Goal: Task Accomplishment & Management: Manage account settings

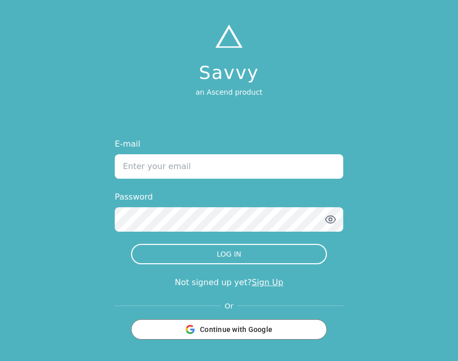
type input "[EMAIL_ADDRESS][DOMAIN_NAME]"
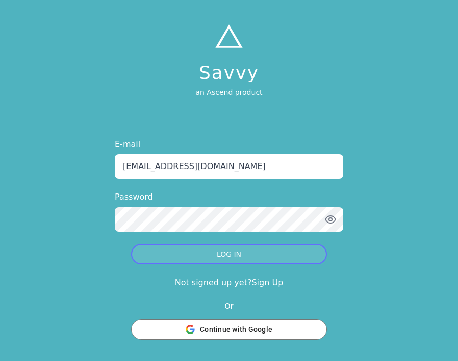
click at [187, 259] on button "LOG IN" at bounding box center [229, 254] width 196 height 20
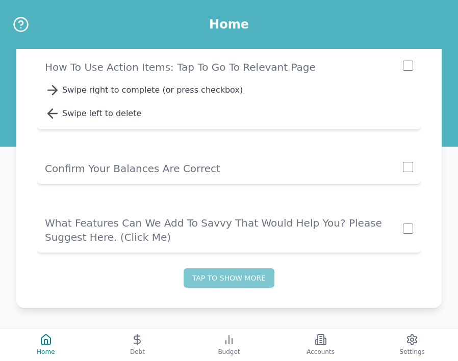
scroll to position [188, 0]
click at [156, 338] on button "Debt" at bounding box center [138, 345] width 92 height 33
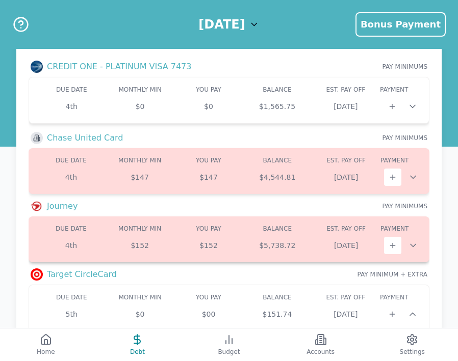
scroll to position [48, 0]
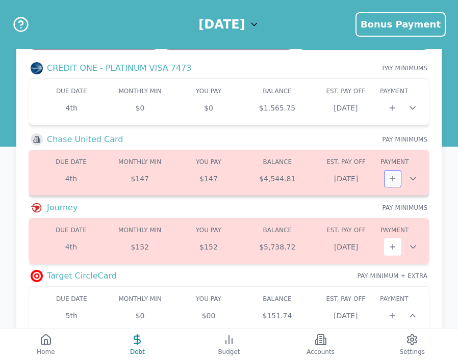
click at [389, 181] on icon at bounding box center [392, 179] width 8 height 8
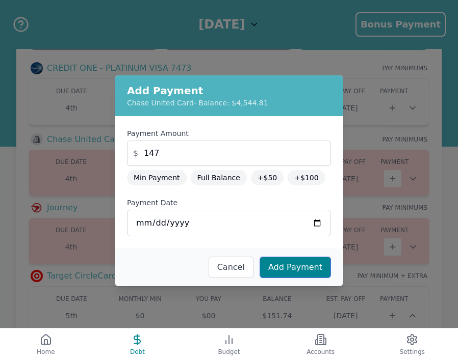
click at [299, 267] on button "Add Payment" at bounding box center [294, 267] width 71 height 21
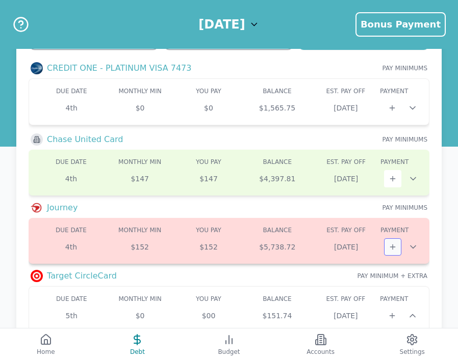
click at [391, 243] on icon at bounding box center [392, 247] width 8 height 8
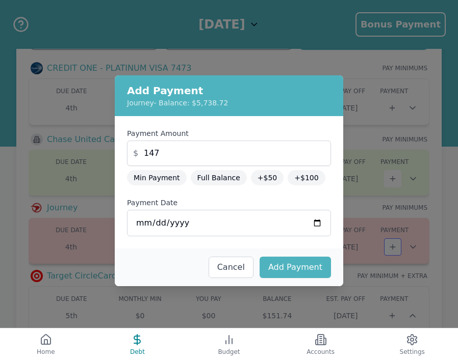
type input "152"
click at [308, 260] on button "Add Payment" at bounding box center [294, 267] width 71 height 21
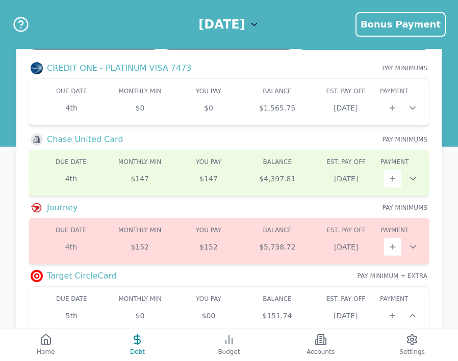
click at [305, 272] on div "Target CircleCard PAY MINIMUM + EXTRA" at bounding box center [229, 276] width 401 height 12
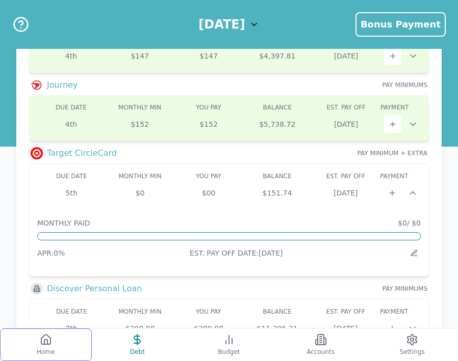
scroll to position [175, 0]
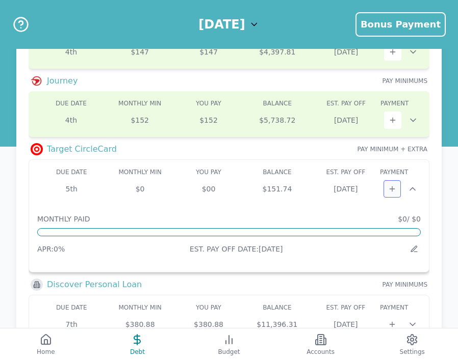
click at [394, 192] on icon at bounding box center [392, 189] width 8 height 8
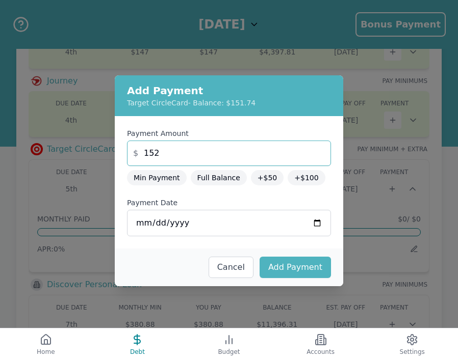
click at [238, 153] on input "152" at bounding box center [229, 153] width 204 height 25
click at [211, 177] on button "Full Balance" at bounding box center [219, 177] width 56 height 15
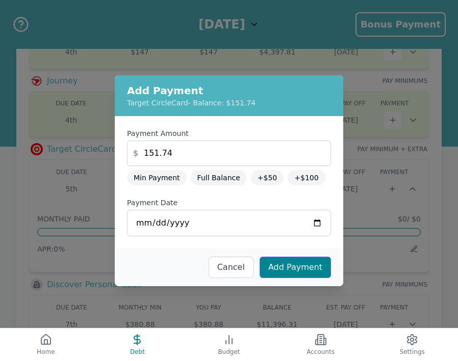
click at [277, 269] on button "Add Payment" at bounding box center [294, 267] width 71 height 21
type input "0"
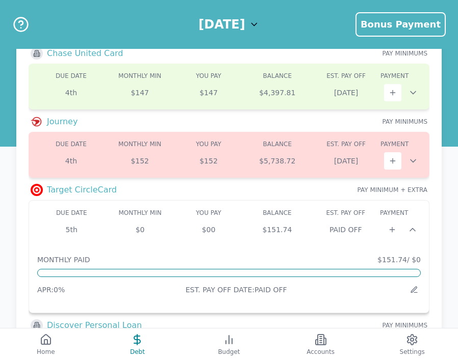
scroll to position [133, 0]
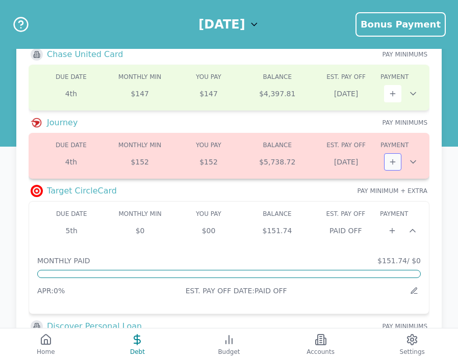
click at [391, 159] on icon at bounding box center [392, 162] width 8 height 8
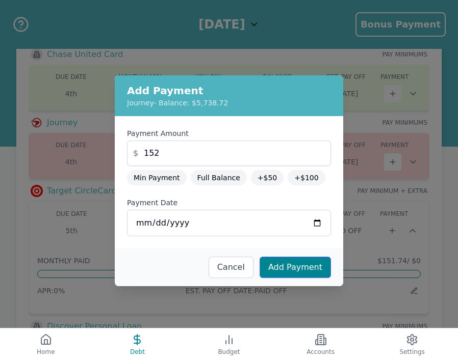
click at [276, 268] on button "Add Payment" at bounding box center [294, 267] width 71 height 21
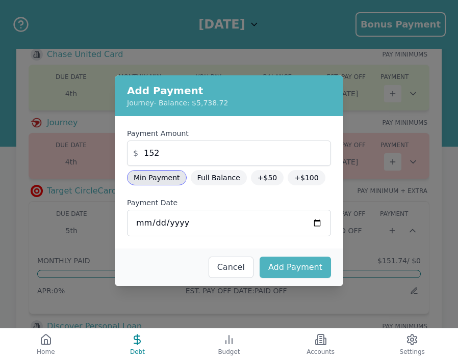
click at [158, 177] on div "Due: 4th Min: $152 You Pay: $152 Balance: $5,738.72 DUE DATE MONTHLY MIN MIN YO…" at bounding box center [229, 156] width 401 height 46
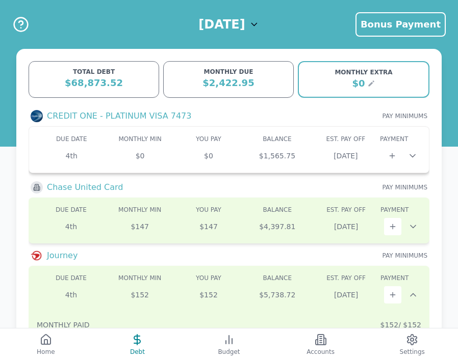
scroll to position [0, 0]
click at [392, 155] on icon at bounding box center [392, 156] width 8 height 8
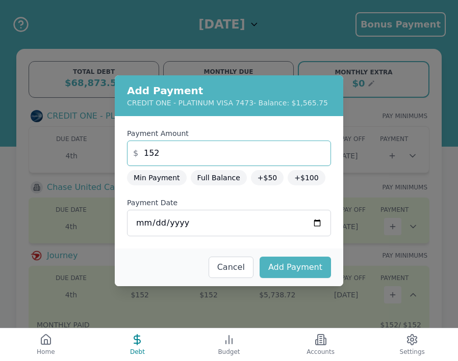
click at [197, 157] on input "152" at bounding box center [229, 153] width 204 height 25
type input "250"
click at [178, 176] on button "Min Payment" at bounding box center [157, 177] width 60 height 15
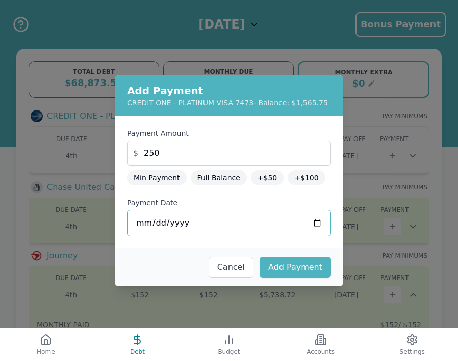
click at [211, 227] on input "[DATE]" at bounding box center [229, 223] width 204 height 27
type input "[DATE]"
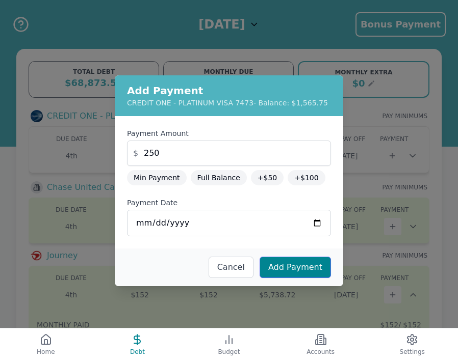
click at [282, 271] on button "Add Payment" at bounding box center [294, 267] width 71 height 21
type input "0"
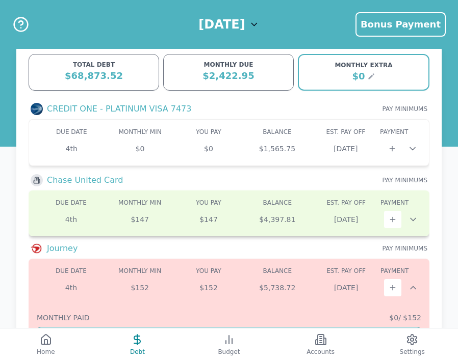
scroll to position [9, 0]
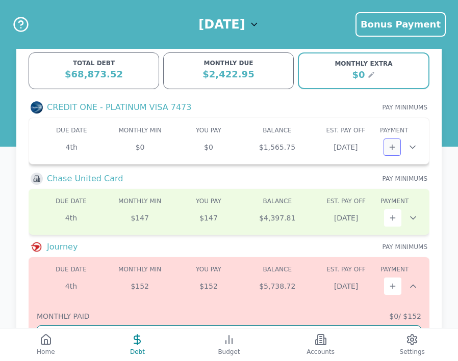
click at [393, 142] on button at bounding box center [391, 147] width 17 height 17
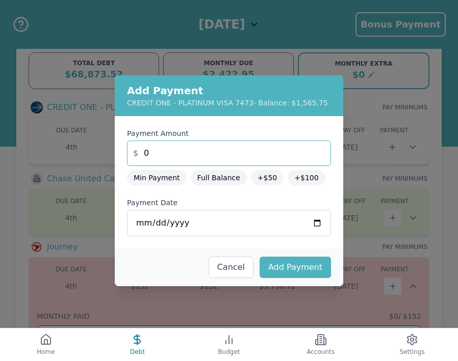
click at [220, 148] on input "0" at bounding box center [229, 153] width 204 height 25
click at [241, 154] on input "250.01" at bounding box center [229, 153] width 204 height 25
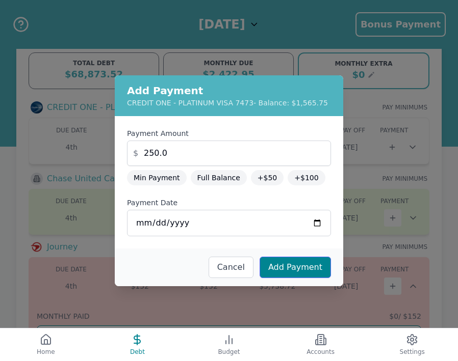
click at [281, 272] on button "Add Payment" at bounding box center [294, 267] width 71 height 21
type input "0"
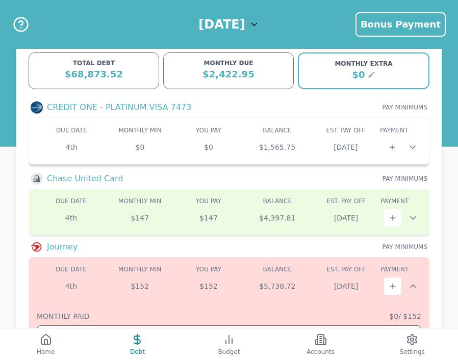
click at [412, 151] on icon at bounding box center [412, 147] width 10 height 10
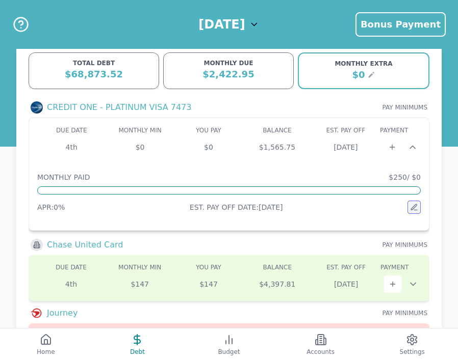
click at [412, 207] on icon at bounding box center [414, 207] width 8 height 8
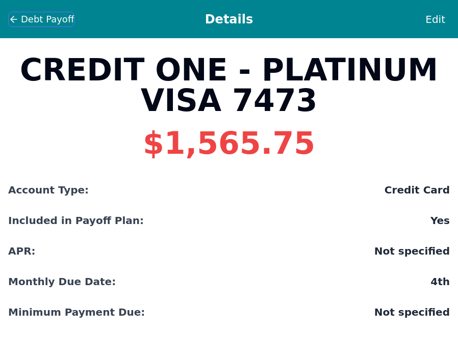
click at [39, 13] on span "Debt Payoff" at bounding box center [47, 19] width 53 height 14
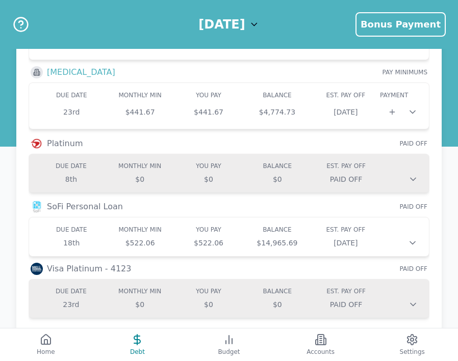
scroll to position [693, 0]
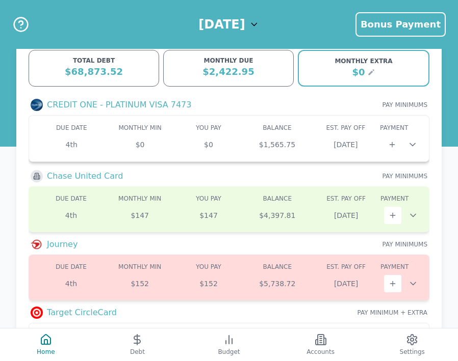
scroll to position [12, 0]
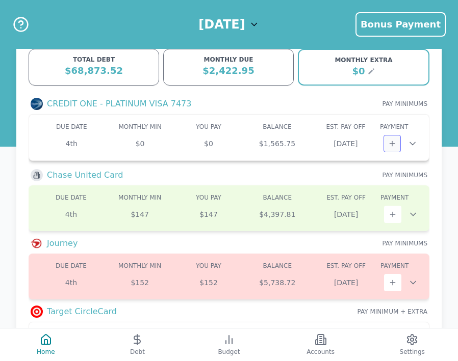
click at [398, 144] on button at bounding box center [391, 143] width 17 height 17
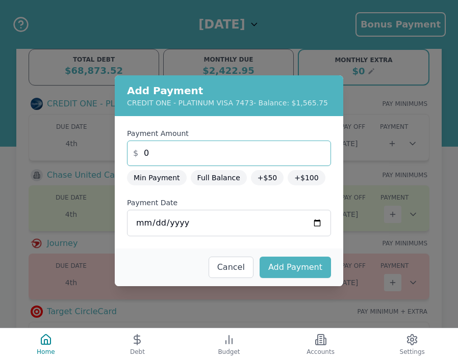
click at [235, 154] on input "0" at bounding box center [229, 153] width 204 height 25
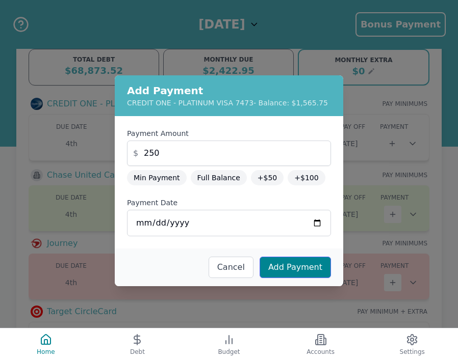
click at [302, 264] on button "Add Payment" at bounding box center [294, 267] width 71 height 21
type input "0"
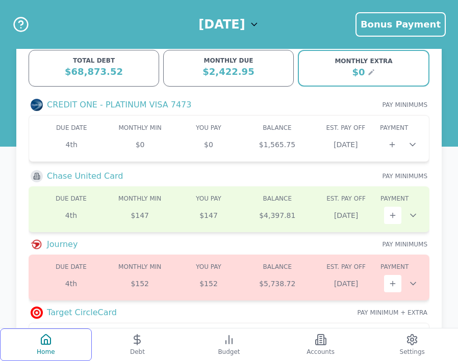
scroll to position [10, 0]
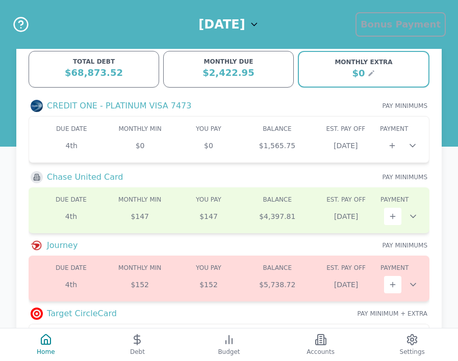
click at [397, 28] on span "Bonus Payment" at bounding box center [400, 24] width 80 height 11
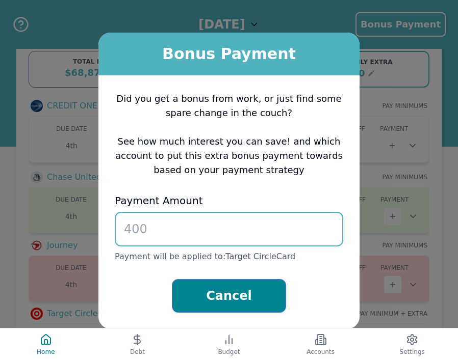
click at [239, 285] on button "Cancel" at bounding box center [229, 296] width 114 height 34
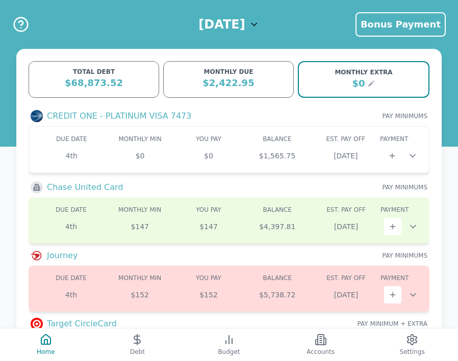
scroll to position [0, 0]
click at [245, 19] on h1 "[DATE]" at bounding box center [221, 24] width 46 height 16
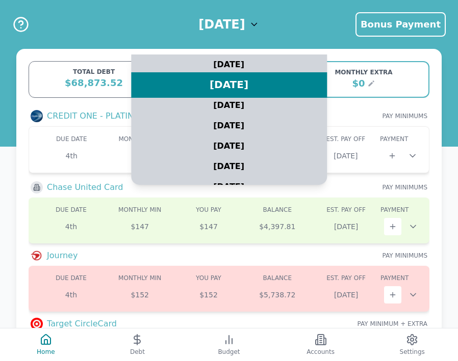
click at [250, 84] on div "[DATE]" at bounding box center [229, 84] width 245 height 25
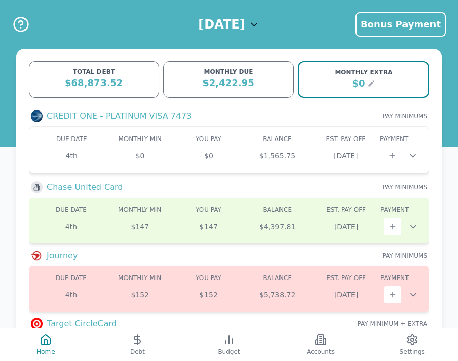
click at [367, 84] on icon at bounding box center [371, 84] width 8 height 8
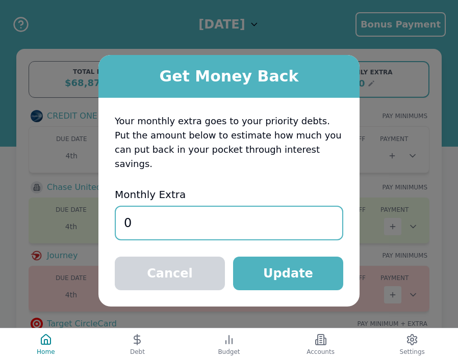
click at [241, 212] on input "0" at bounding box center [229, 223] width 228 height 35
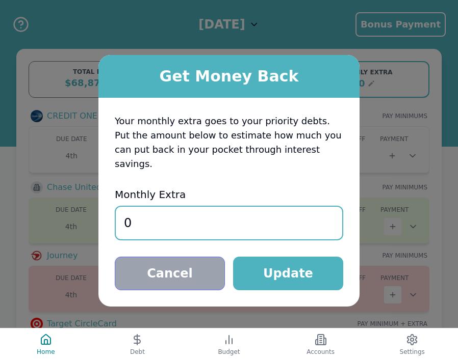
click at [193, 266] on button "Cancel" at bounding box center [170, 274] width 110 height 34
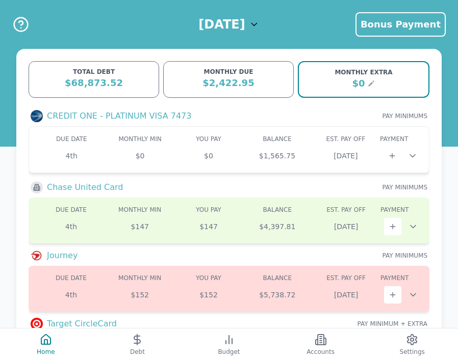
click at [358, 84] on div "$0" at bounding box center [358, 83] width 13 height 14
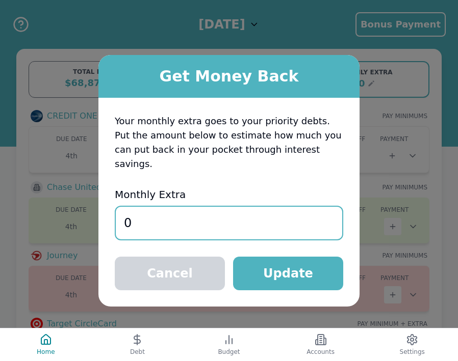
click at [213, 214] on input "0" at bounding box center [229, 223] width 228 height 35
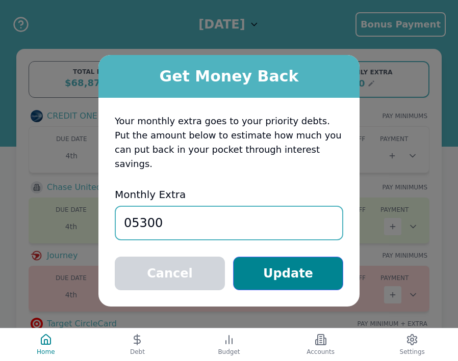
type input "05300"
click at [270, 270] on button "Update" at bounding box center [288, 274] width 110 height 34
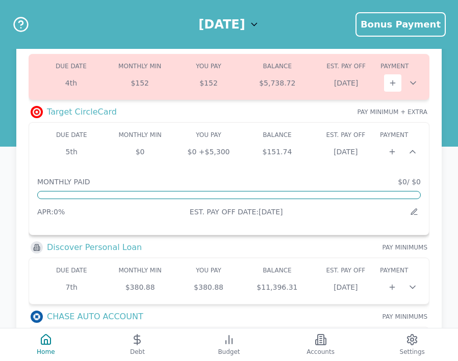
scroll to position [214, 0]
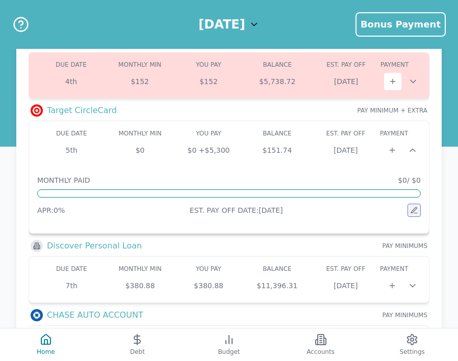
click at [415, 210] on icon at bounding box center [414, 210] width 6 height 6
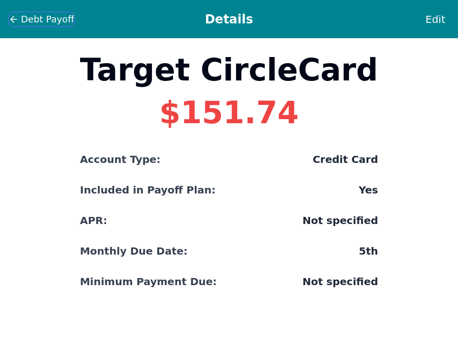
click at [30, 20] on span "Debt Payoff" at bounding box center [47, 19] width 53 height 14
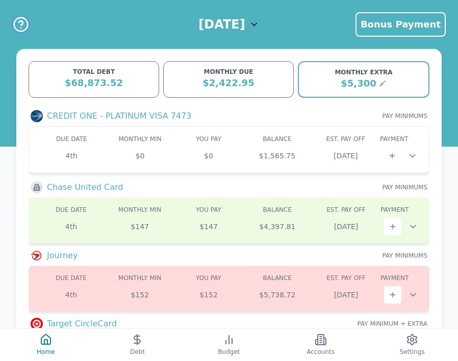
click at [25, 26] on icon "Help" at bounding box center [21, 24] width 16 height 16
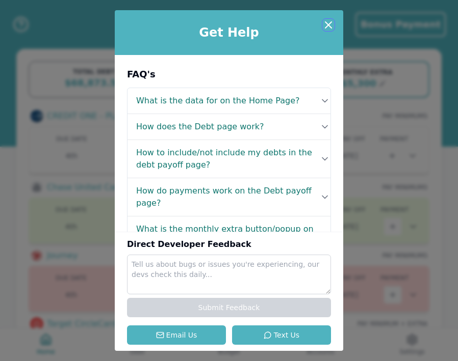
click at [332, 27] on icon at bounding box center [328, 25] width 12 height 12
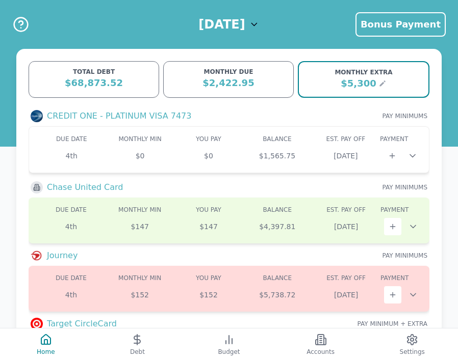
click at [374, 77] on div "$5,300" at bounding box center [357, 83] width 35 height 14
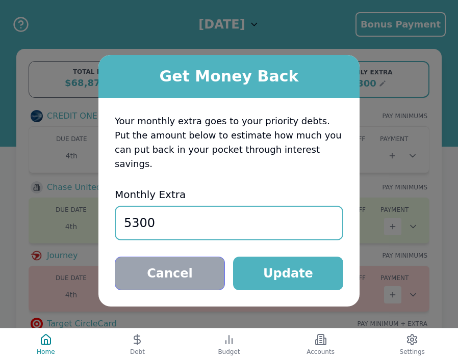
click at [180, 267] on button "Cancel" at bounding box center [170, 274] width 110 height 34
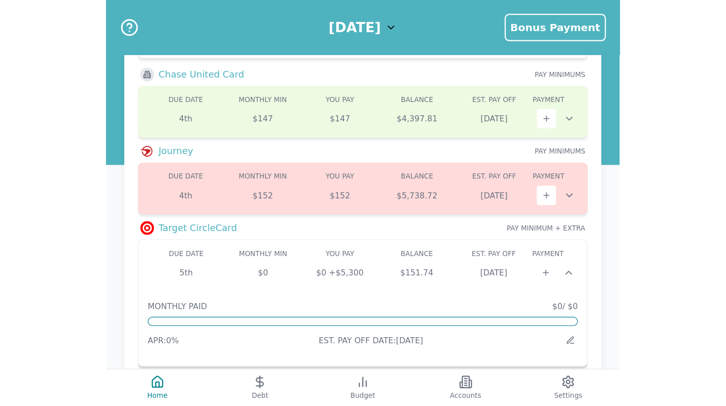
scroll to position [122, 0]
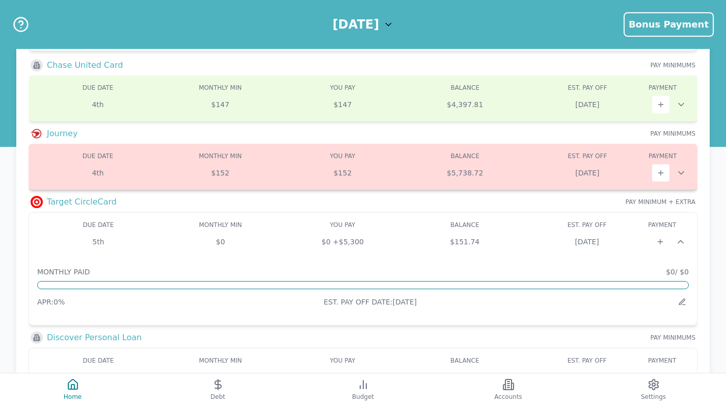
click at [457, 174] on icon at bounding box center [681, 173] width 10 height 10
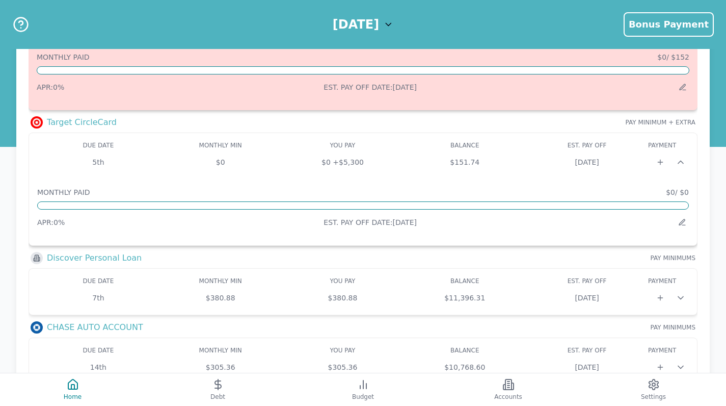
scroll to position [269, 0]
click at [457, 224] on icon at bounding box center [683, 224] width 3 height 0
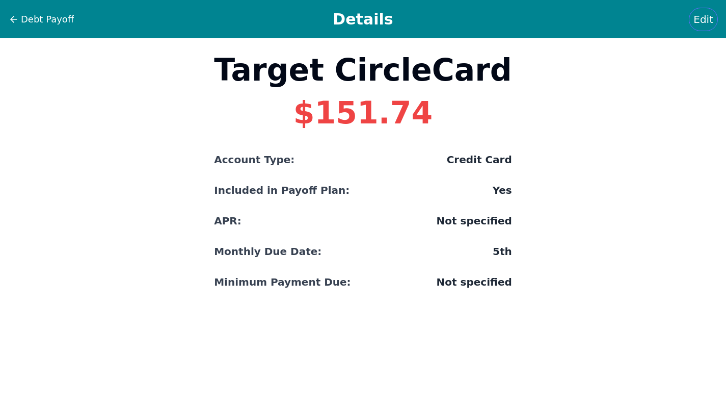
click at [457, 16] on span "Edit" at bounding box center [704, 19] width 20 height 14
select select "credit"
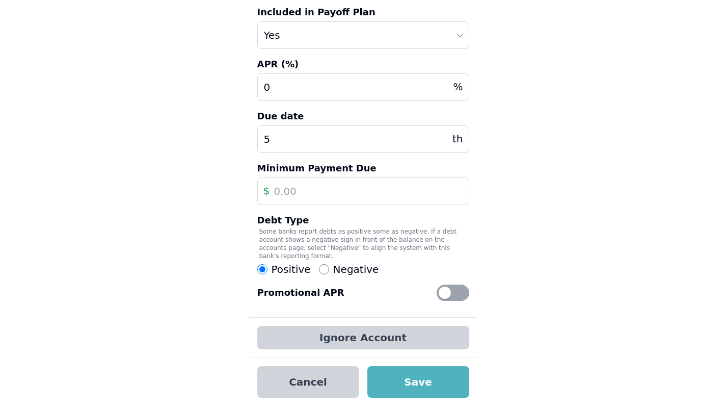
scroll to position [145, 0]
click at [319, 271] on input "Negative" at bounding box center [324, 270] width 10 height 10
radio input "true"
radio input "false"
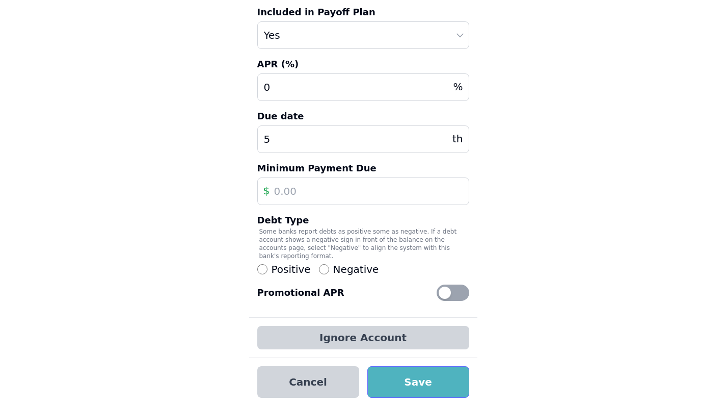
click at [406, 361] on button "Save" at bounding box center [418, 382] width 102 height 32
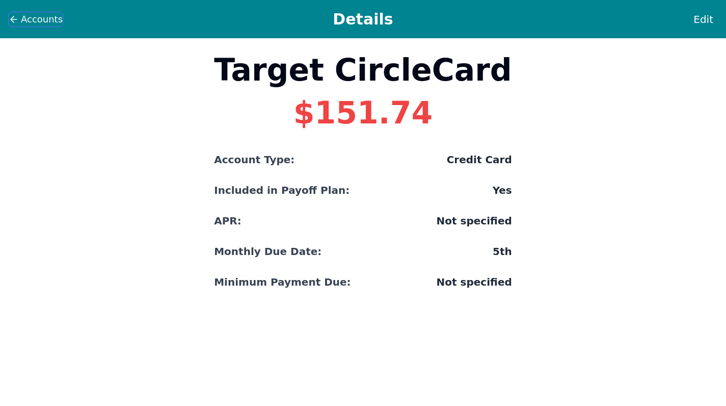
click at [50, 21] on span "Accounts" at bounding box center [42, 19] width 42 height 14
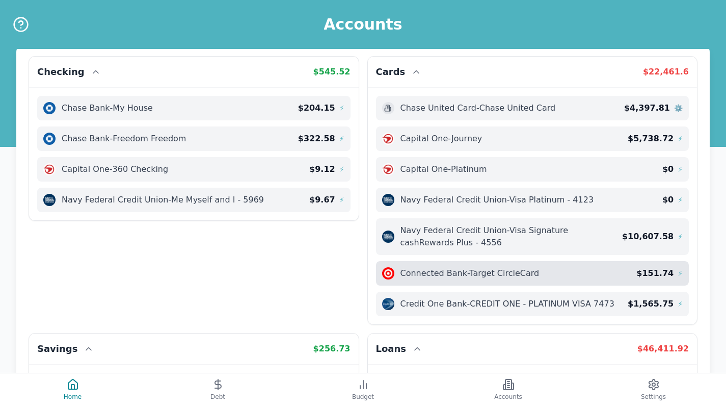
scroll to position [2, 0]
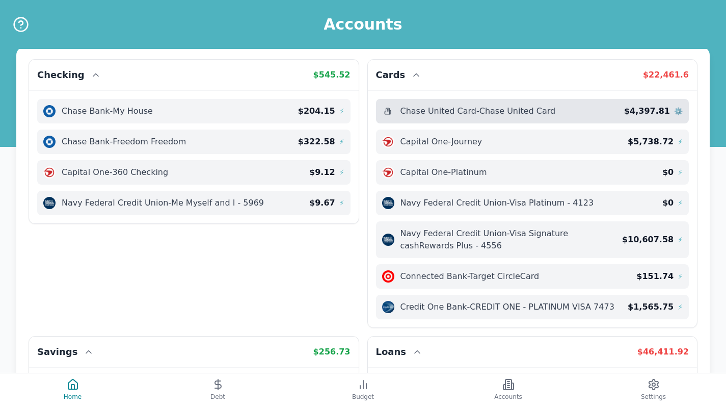
click at [457, 107] on span "Chase United Card - Chase United Card" at bounding box center [478, 111] width 155 height 12
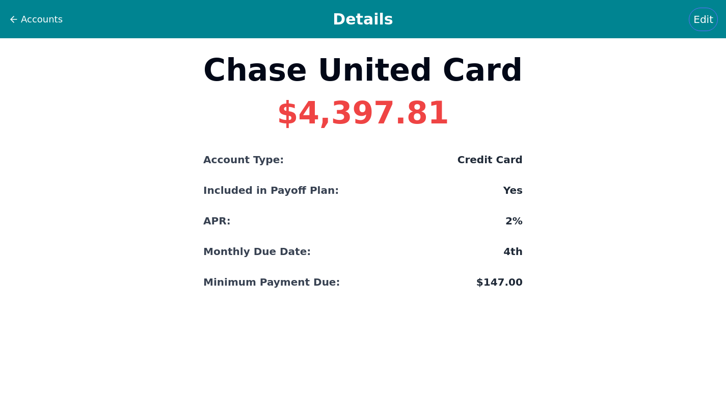
click at [457, 27] on button "Edit" at bounding box center [703, 19] width 29 height 23
select select "credit"
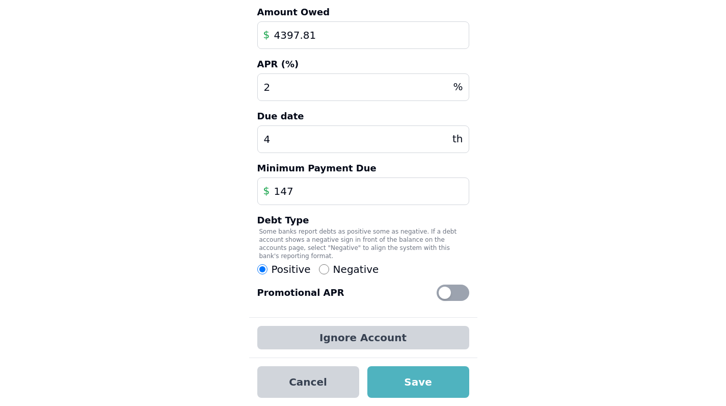
scroll to position [197, 0]
click at [326, 271] on label "Negative" at bounding box center [349, 269] width 60 height 14
click at [326, 271] on input "Negative" at bounding box center [324, 269] width 10 height 10
radio input "true"
radio input "false"
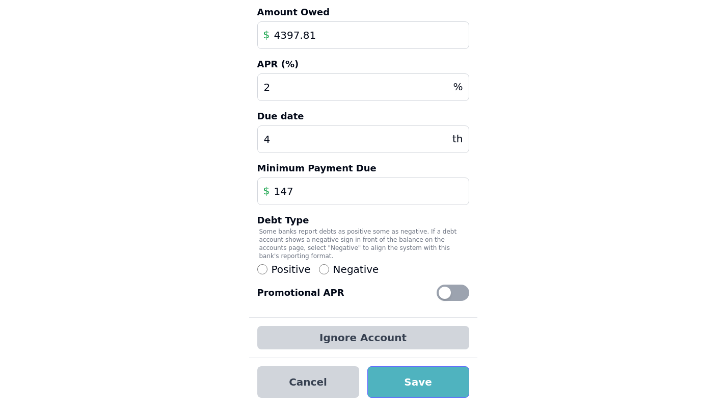
click at [389, 361] on button "Save" at bounding box center [418, 382] width 102 height 32
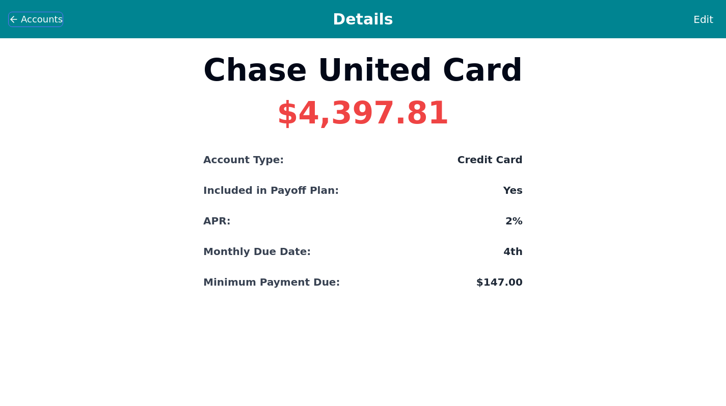
click at [32, 12] on span "Accounts" at bounding box center [42, 19] width 42 height 14
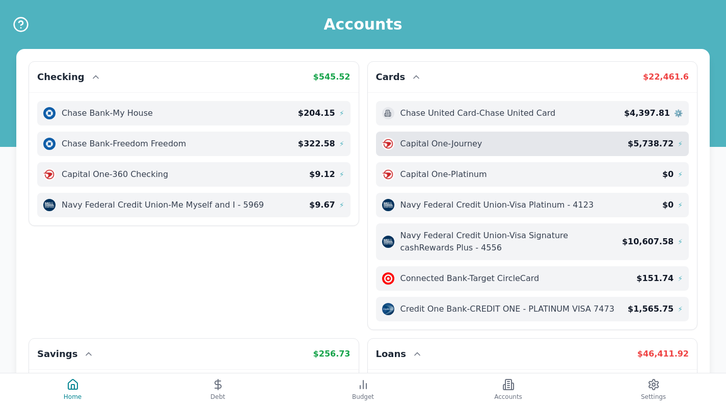
click at [443, 145] on span "Capital One - Journey" at bounding box center [442, 144] width 82 height 12
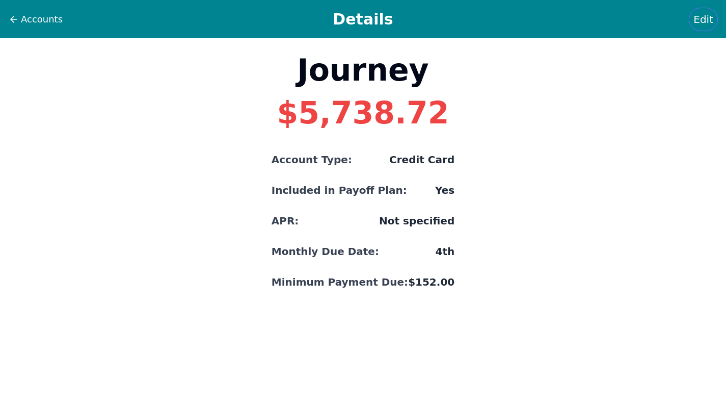
click at [457, 27] on button "Edit" at bounding box center [703, 19] width 29 height 23
select select "credit"
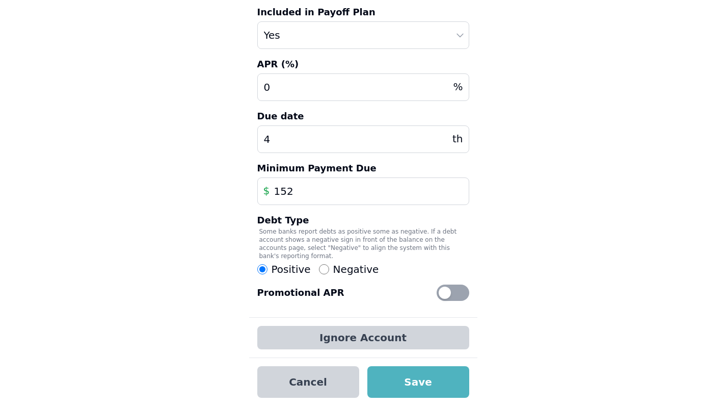
scroll to position [145, 0]
click at [326, 271] on label "Negative" at bounding box center [349, 269] width 60 height 14
click at [326, 271] on input "Negative" at bounding box center [324, 269] width 10 height 10
radio input "true"
radio input "false"
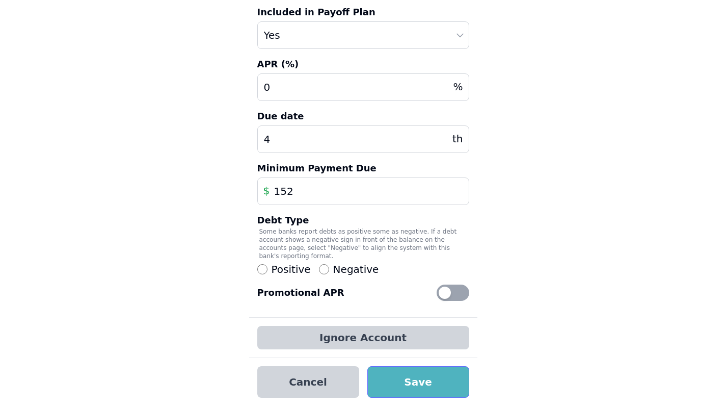
click at [396, 361] on button "Save" at bounding box center [418, 382] width 102 height 32
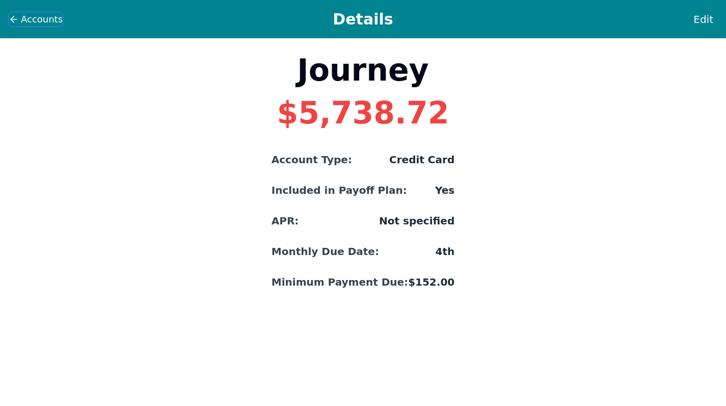
click at [24, 15] on span "Accounts" at bounding box center [42, 19] width 42 height 14
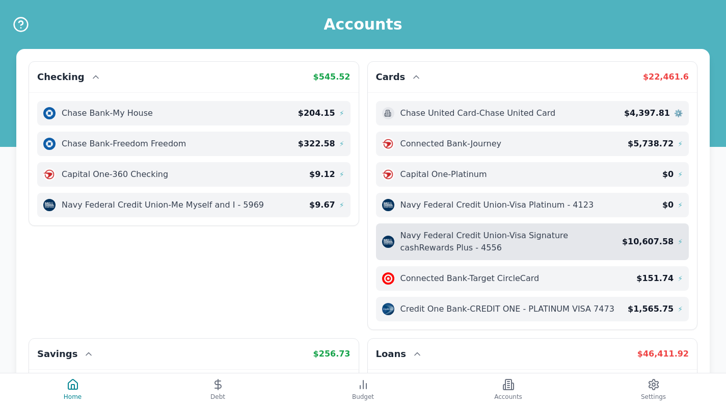
click at [457, 244] on span "Navy Federal Credit Union - Visa Signature cashRewards Plus - 4556" at bounding box center [512, 241] width 222 height 24
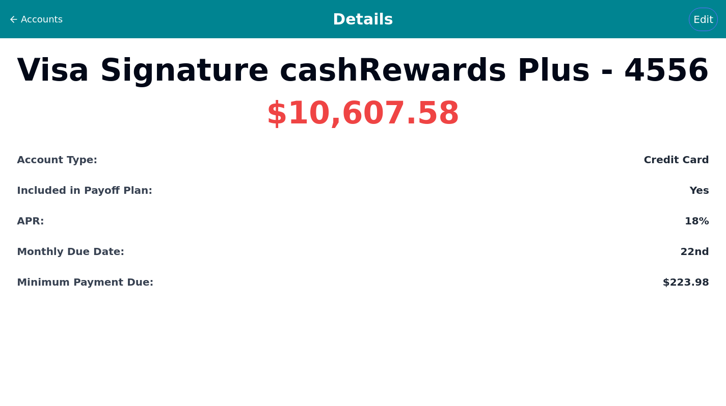
click at [457, 18] on span "Edit" at bounding box center [704, 19] width 20 height 14
select select "credit"
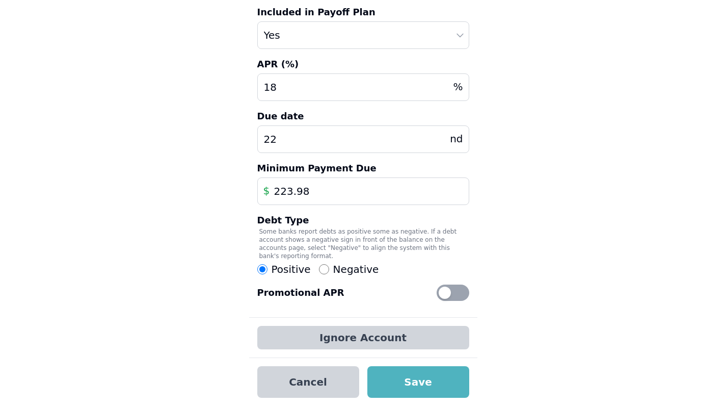
scroll to position [145, 0]
click at [334, 273] on span "Negative" at bounding box center [356, 269] width 46 height 14
click at [329, 273] on input "Negative" at bounding box center [324, 269] width 10 height 10
radio input "true"
radio input "false"
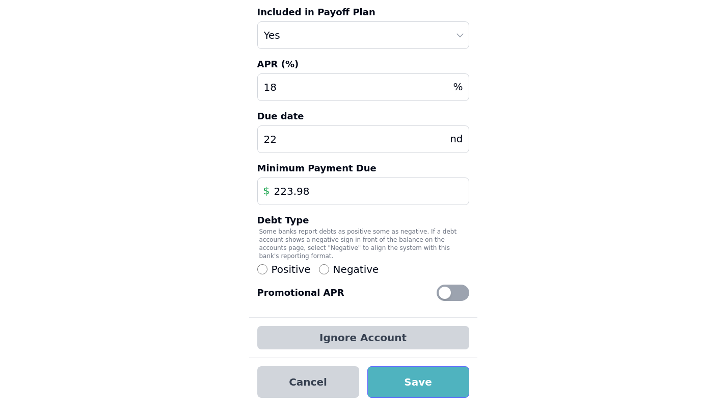
click at [404, 361] on button "Save" at bounding box center [418, 382] width 102 height 32
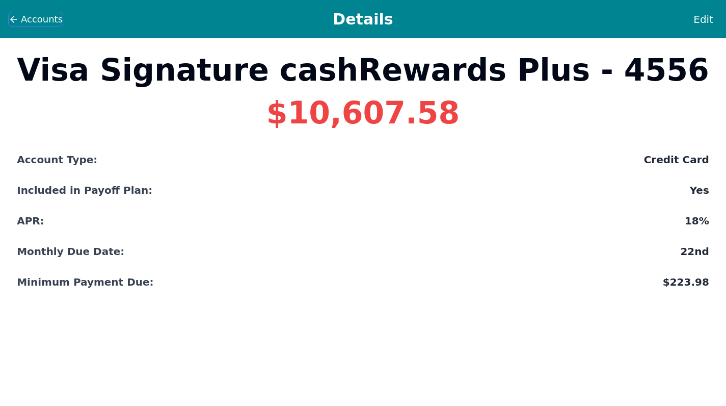
click at [35, 16] on span "Accounts" at bounding box center [42, 19] width 42 height 14
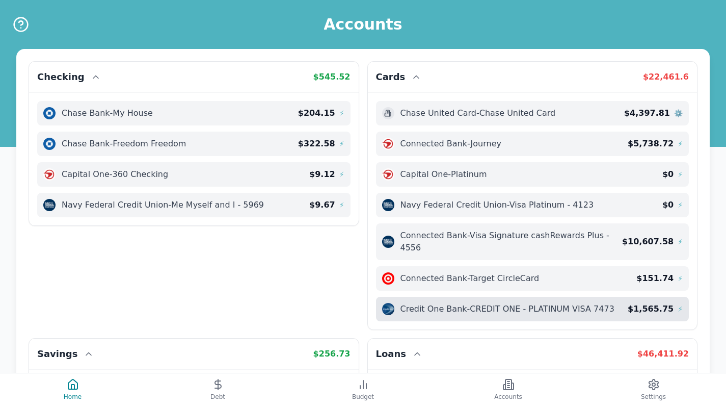
click at [454, 303] on span "Credit One Bank - CREDIT ONE - PLATINUM VISA 7473" at bounding box center [508, 309] width 214 height 12
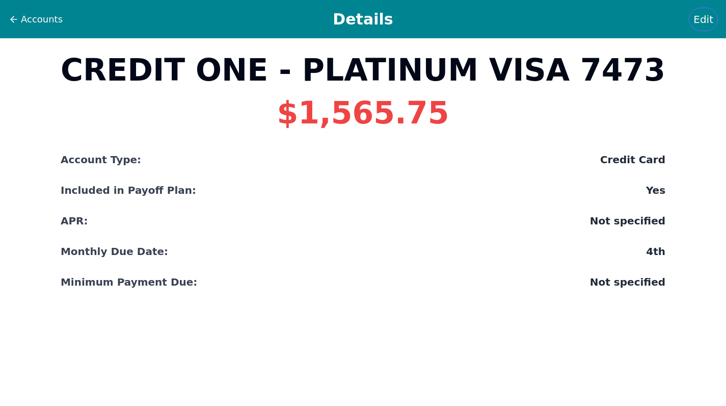
click at [457, 18] on span "Edit" at bounding box center [704, 19] width 20 height 14
select select "credit"
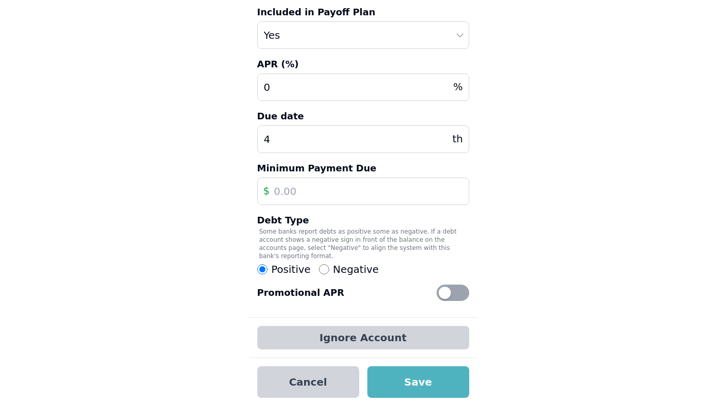
scroll to position [145, 0]
click at [333, 271] on span "Negative" at bounding box center [356, 269] width 46 height 14
click at [329, 271] on input "Negative" at bounding box center [324, 269] width 10 height 10
radio input "true"
radio input "false"
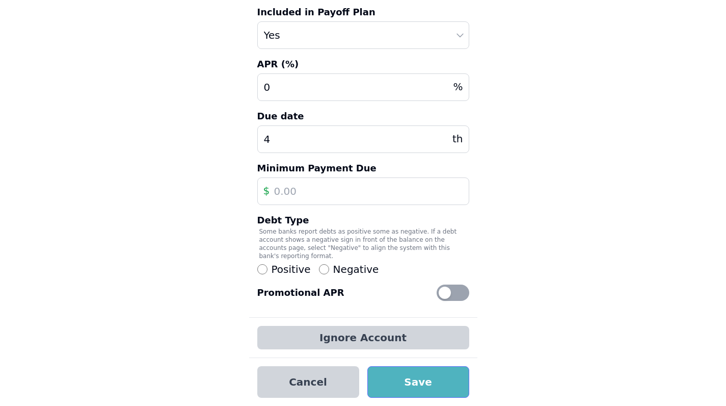
click at [398, 361] on button "Save" at bounding box center [418, 382] width 102 height 32
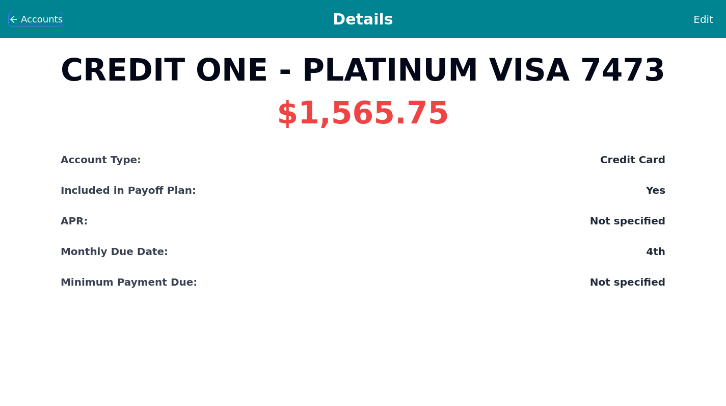
click at [36, 15] on span "Accounts" at bounding box center [42, 19] width 42 height 14
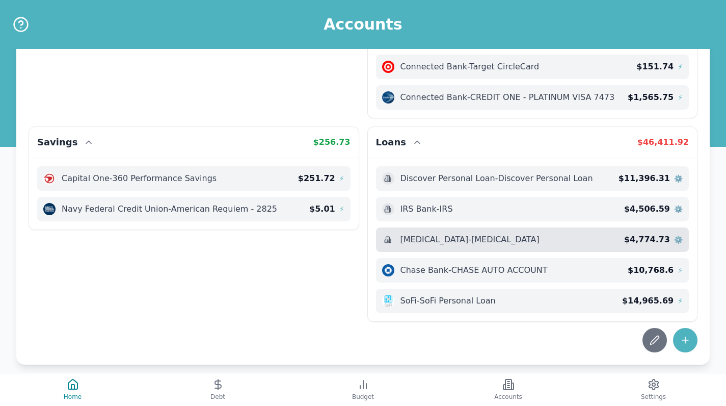
scroll to position [211, 0]
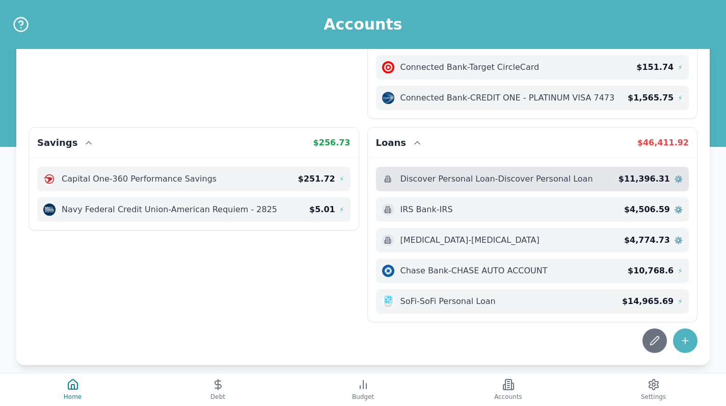
click at [457, 173] on div "Discover Personal Loan - Discover Personal Loan" at bounding box center [500, 179] width 236 height 12
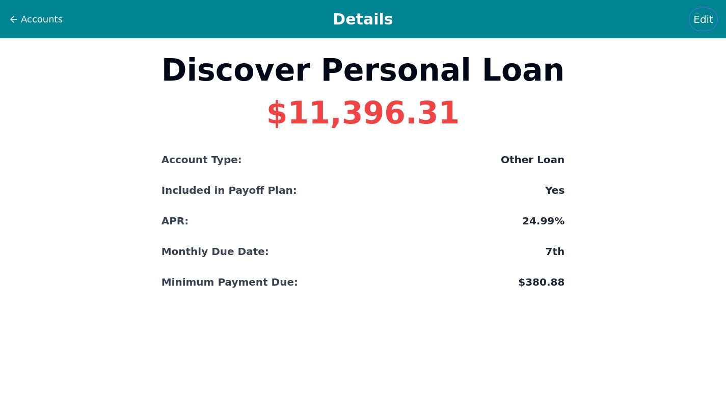
click at [457, 22] on span "Edit" at bounding box center [704, 19] width 20 height 14
select select "other"
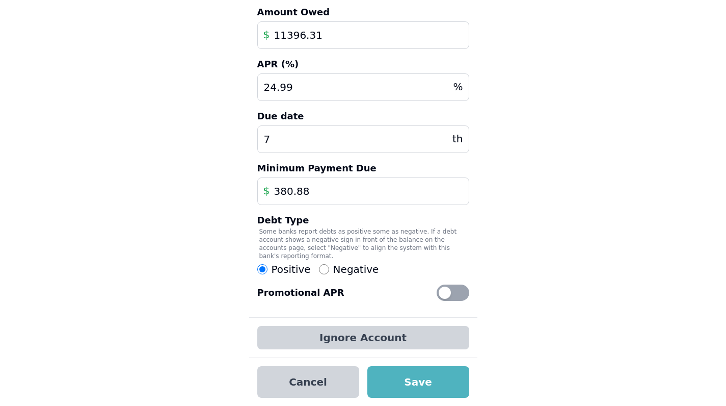
scroll to position [197, 0]
click at [343, 273] on span "Negative" at bounding box center [356, 269] width 46 height 14
click at [329, 273] on input "Negative" at bounding box center [324, 269] width 10 height 10
radio input "true"
radio input "false"
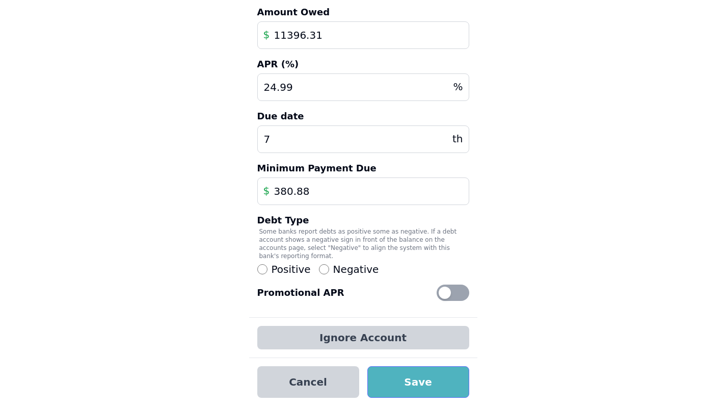
click at [399, 361] on button "Save" at bounding box center [418, 382] width 102 height 32
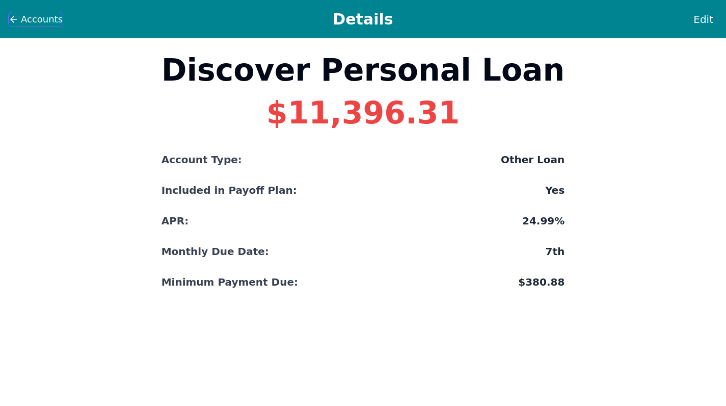
click at [52, 20] on span "Accounts" at bounding box center [42, 19] width 42 height 14
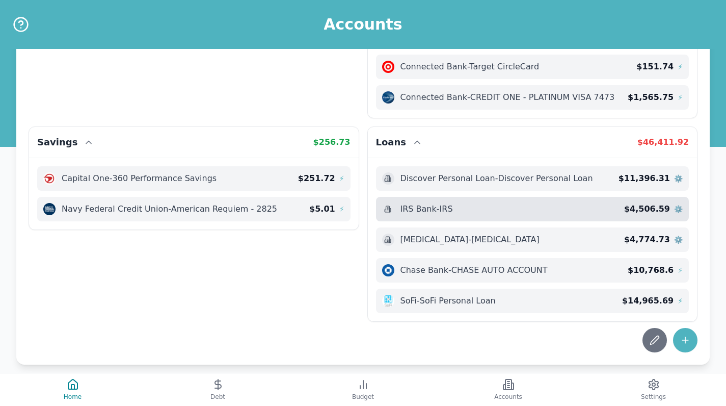
scroll to position [211, 0]
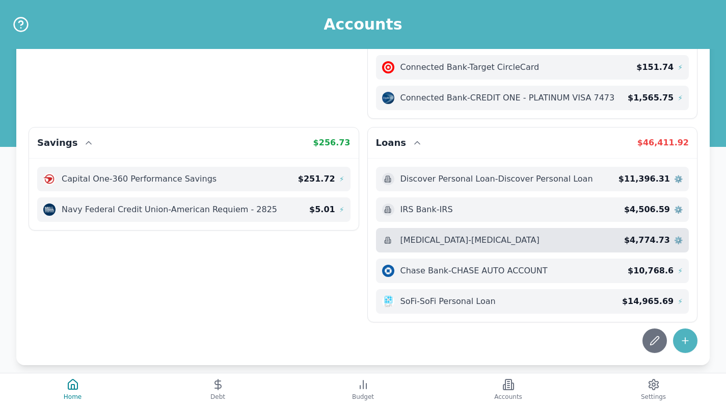
click at [445, 239] on div "Invisalign - Invisalign $ 4,774.73 ⚙️" at bounding box center [532, 240] width 313 height 24
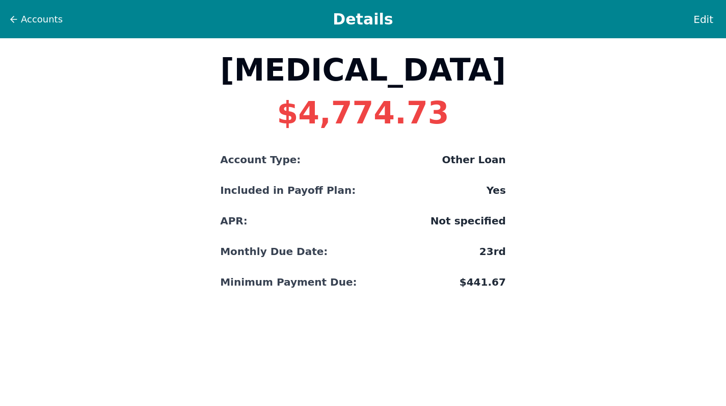
click at [457, 19] on div "Accounts Details Edit" at bounding box center [363, 19] width 726 height 38
click at [457, 19] on span "Edit" at bounding box center [704, 19] width 20 height 14
select select "other"
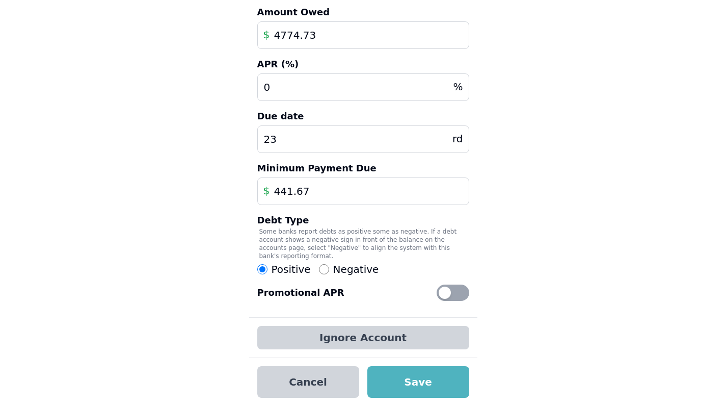
scroll to position [197, 0]
click at [335, 264] on span "Negative" at bounding box center [356, 269] width 46 height 14
click at [329, 264] on input "Negative" at bounding box center [324, 269] width 10 height 10
radio input "true"
radio input "false"
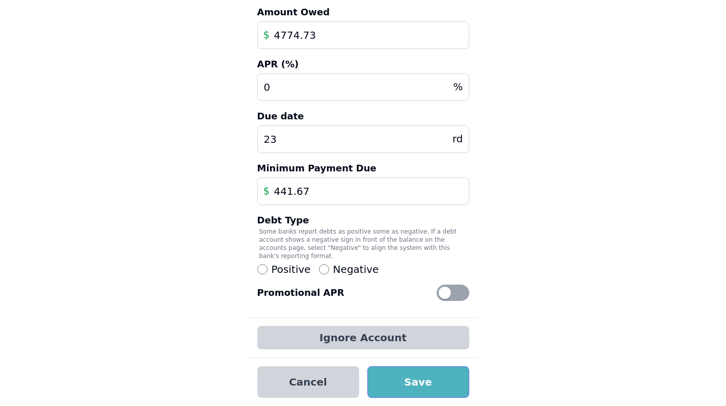
click at [385, 361] on button "Save" at bounding box center [418, 382] width 102 height 32
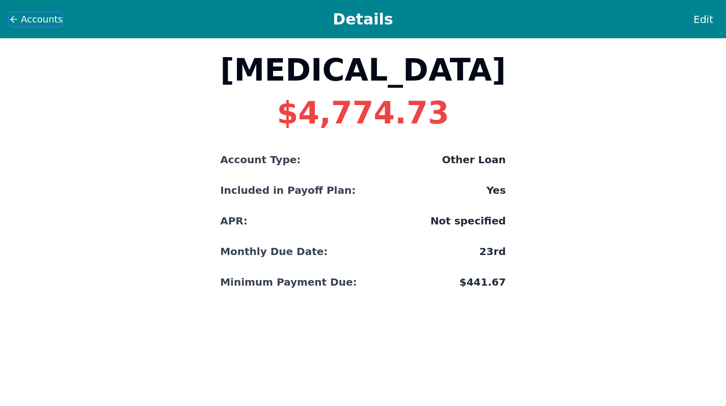
click at [56, 24] on span "Accounts" at bounding box center [42, 19] width 42 height 14
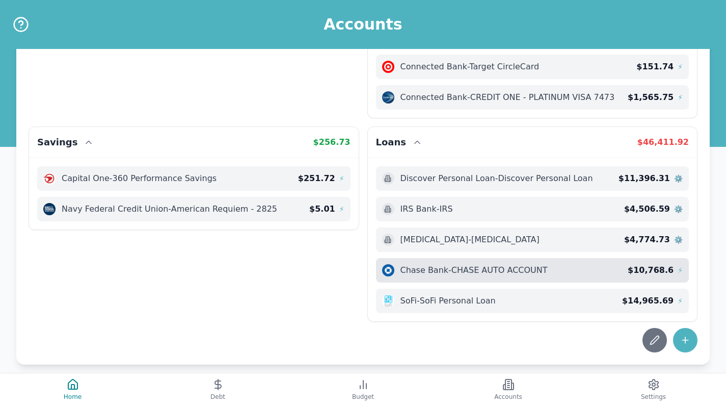
scroll to position [211, 0]
click at [450, 265] on span "Chase Bank - CHASE AUTO ACCOUNT" at bounding box center [474, 271] width 147 height 12
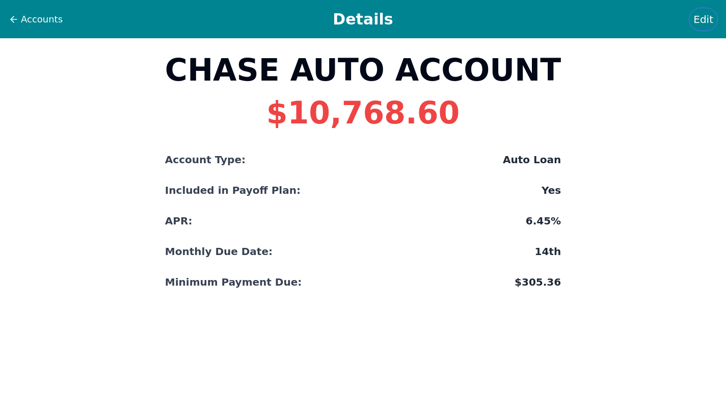
click at [457, 21] on span "Edit" at bounding box center [704, 19] width 20 height 14
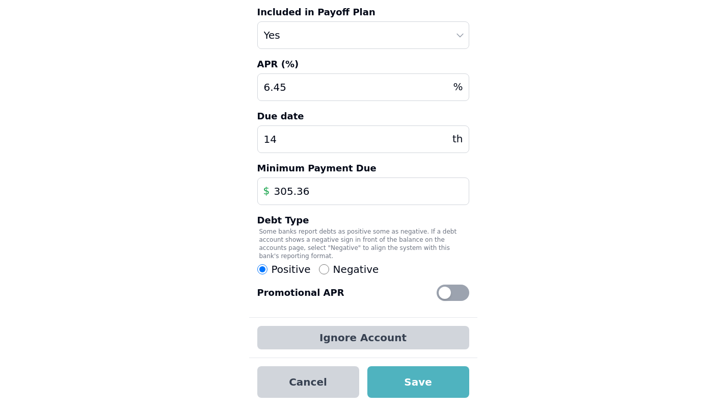
scroll to position [145, 0]
click at [345, 275] on span "Negative" at bounding box center [356, 269] width 46 height 14
click at [329, 274] on input "Negative" at bounding box center [324, 269] width 10 height 10
radio input "true"
radio input "false"
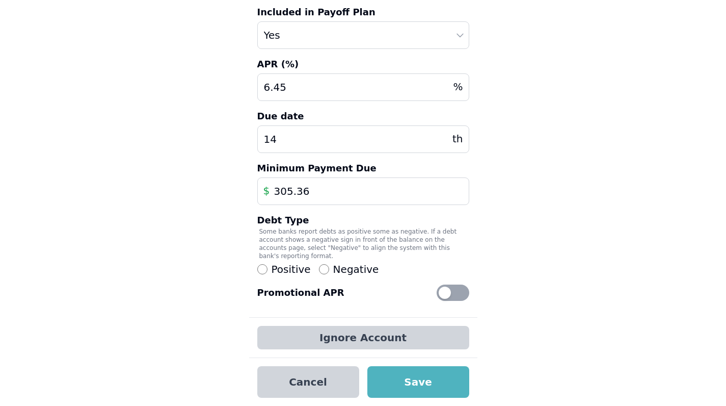
click at [399, 361] on div "Cancel Save" at bounding box center [363, 381] width 228 height 48
click at [404, 361] on button "Save" at bounding box center [418, 382] width 102 height 32
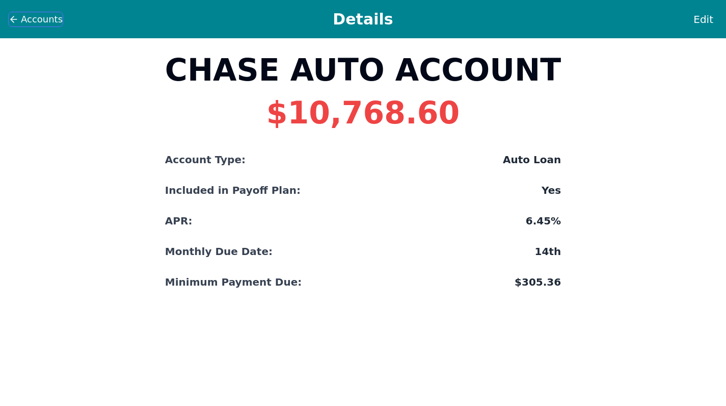
click at [46, 17] on span "Accounts" at bounding box center [42, 19] width 42 height 14
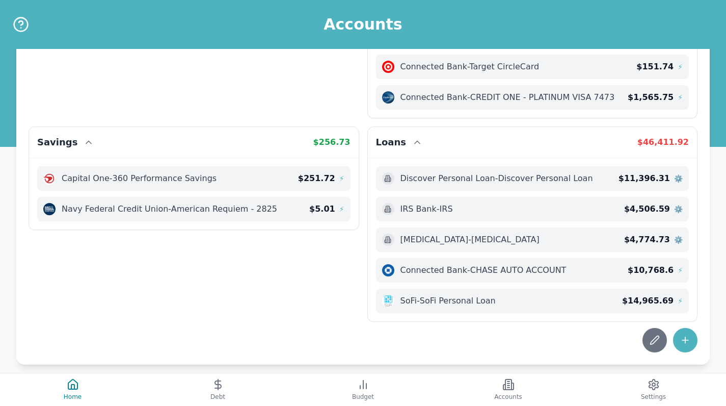
scroll to position [211, 0]
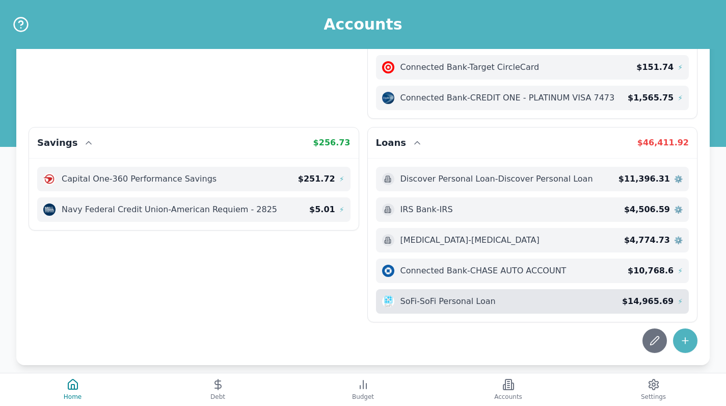
click at [452, 289] on div "SoFi - SoFi Personal Loan $ 14,965.69 ⚡" at bounding box center [532, 301] width 313 height 24
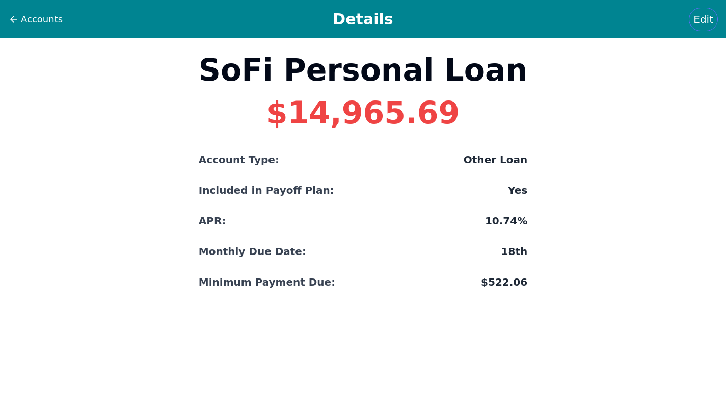
click at [457, 19] on span "Edit" at bounding box center [704, 19] width 20 height 14
select select "other"
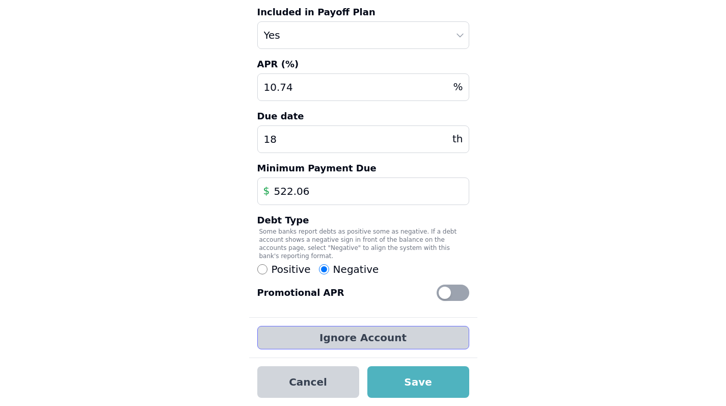
scroll to position [145, 0]
click at [391, 361] on button "Save" at bounding box center [418, 382] width 102 height 32
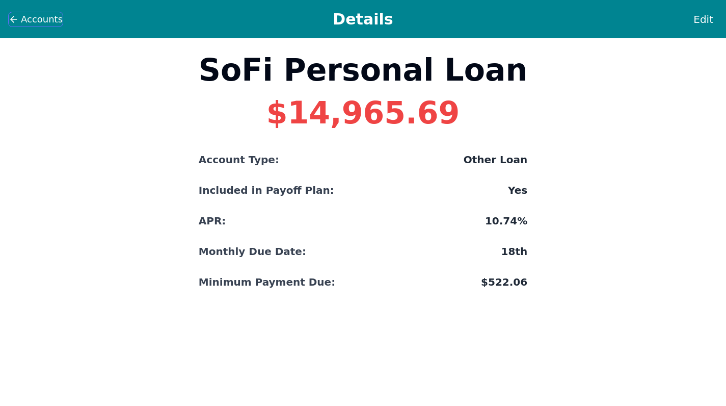
click at [38, 21] on span "Accounts" at bounding box center [42, 19] width 42 height 14
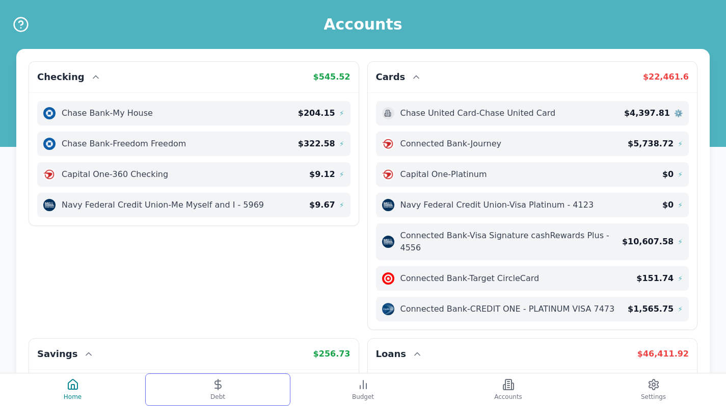
click at [220, 361] on span "Debt" at bounding box center [218, 396] width 15 height 8
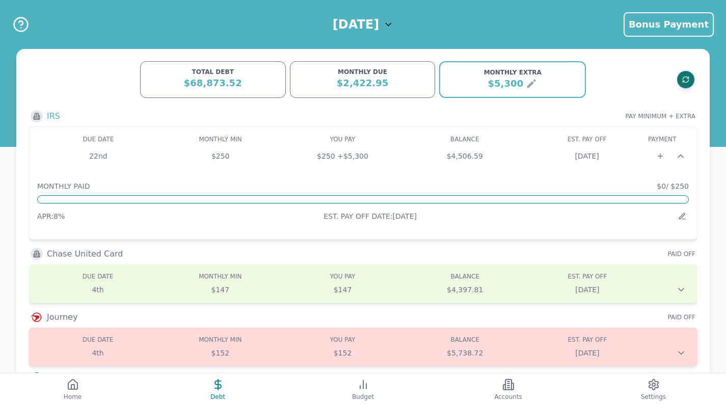
click at [457, 78] on icon "Refresh data" at bounding box center [686, 80] width 8 height 8
click at [367, 361] on button "Budget" at bounding box center [363, 389] width 145 height 33
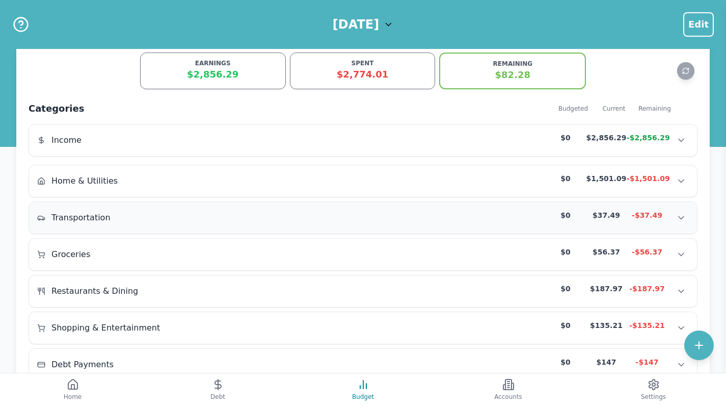
scroll to position [7, 0]
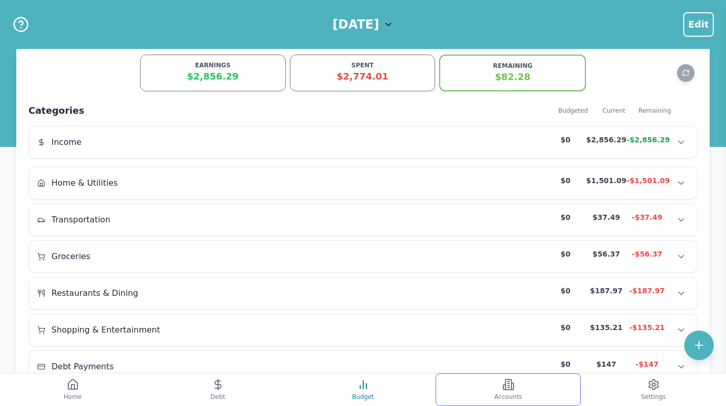
click at [457, 361] on button "Accounts" at bounding box center [508, 389] width 145 height 33
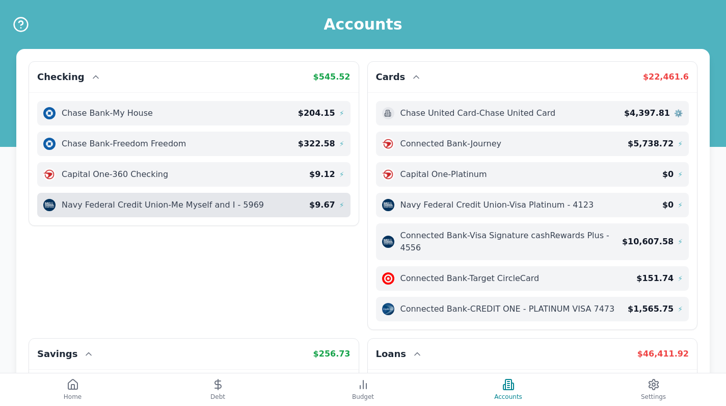
click at [339, 207] on span "⚡" at bounding box center [341, 205] width 5 height 10
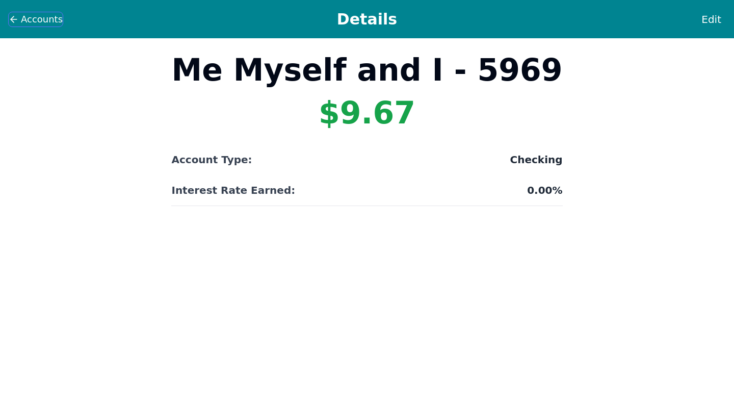
click at [32, 18] on span "Accounts" at bounding box center [42, 19] width 42 height 14
